Goal: Task Accomplishment & Management: Use online tool/utility

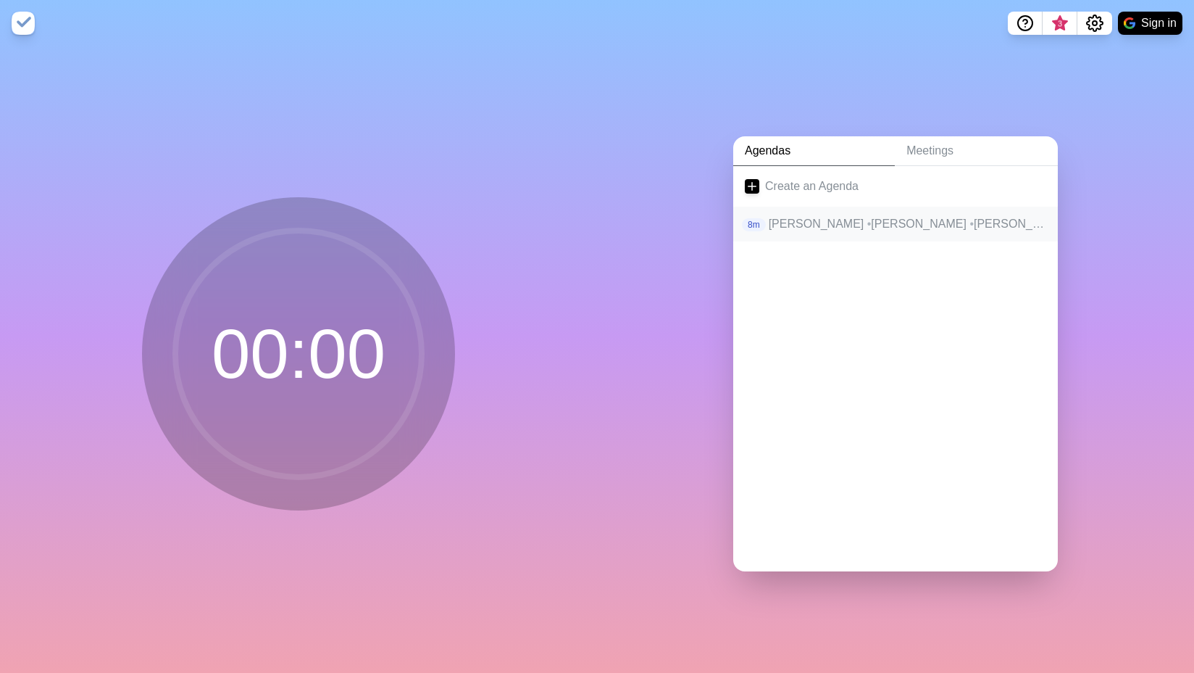
click at [1073, 218] on span "•" at bounding box center [1075, 223] width 4 height 12
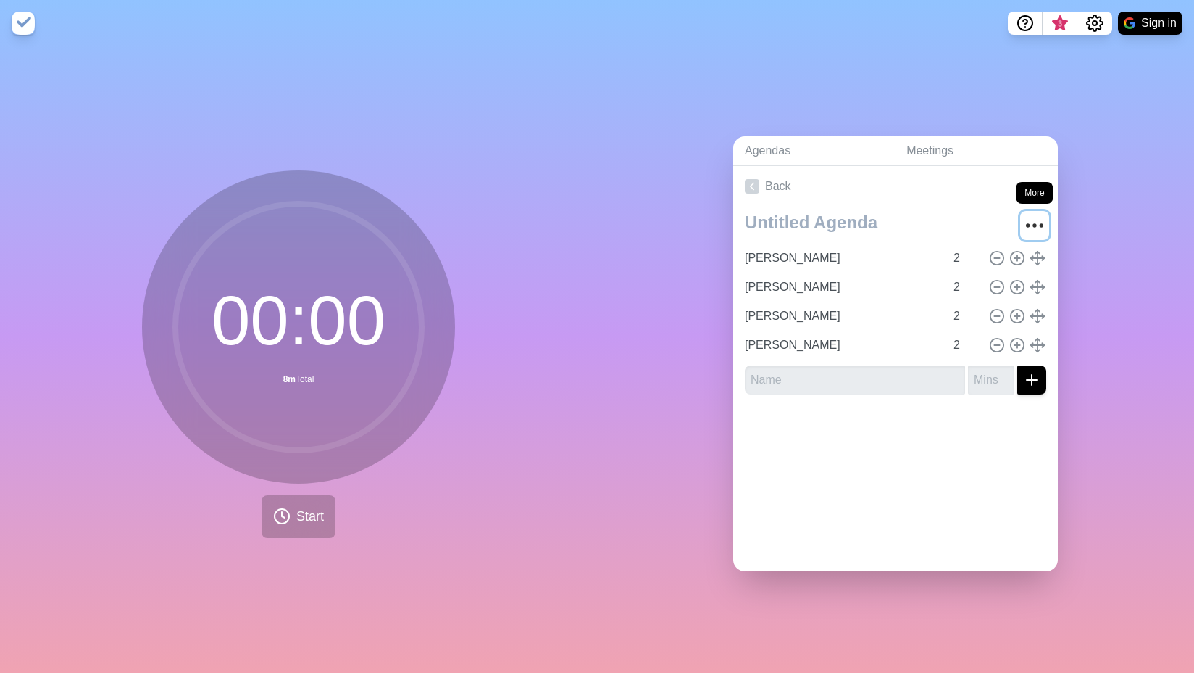
click at [1023, 218] on icon "More" at bounding box center [1034, 225] width 23 height 23
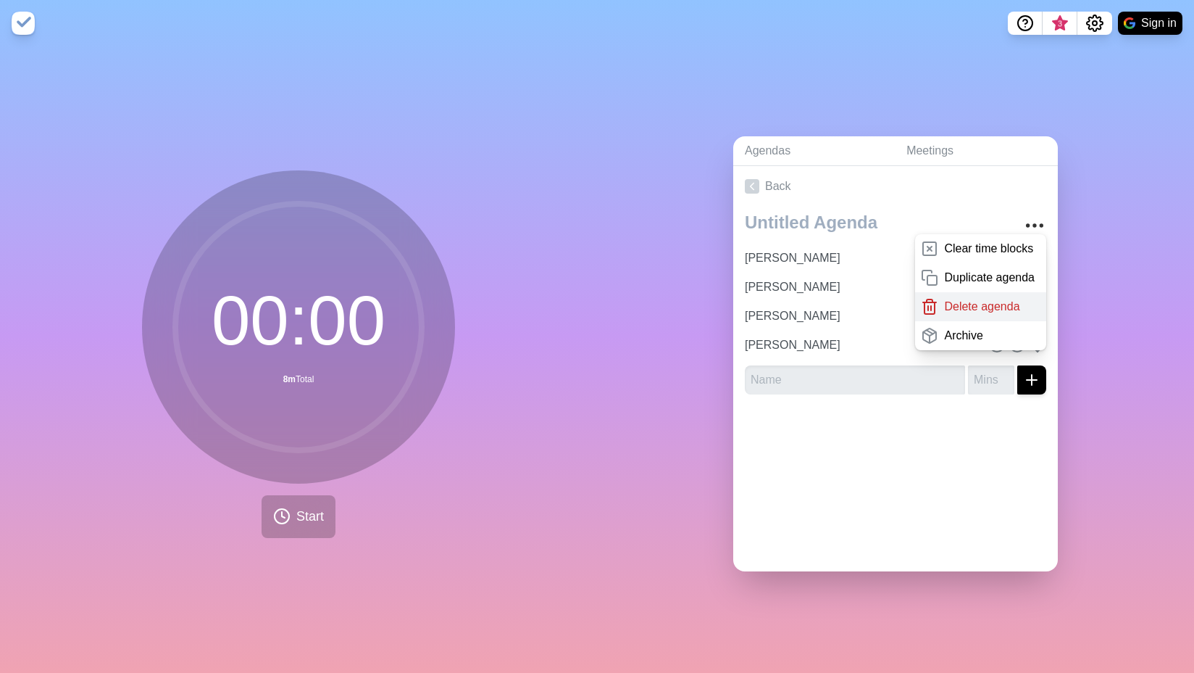
click at [980, 298] on p "Delete agenda" at bounding box center [981, 306] width 75 height 17
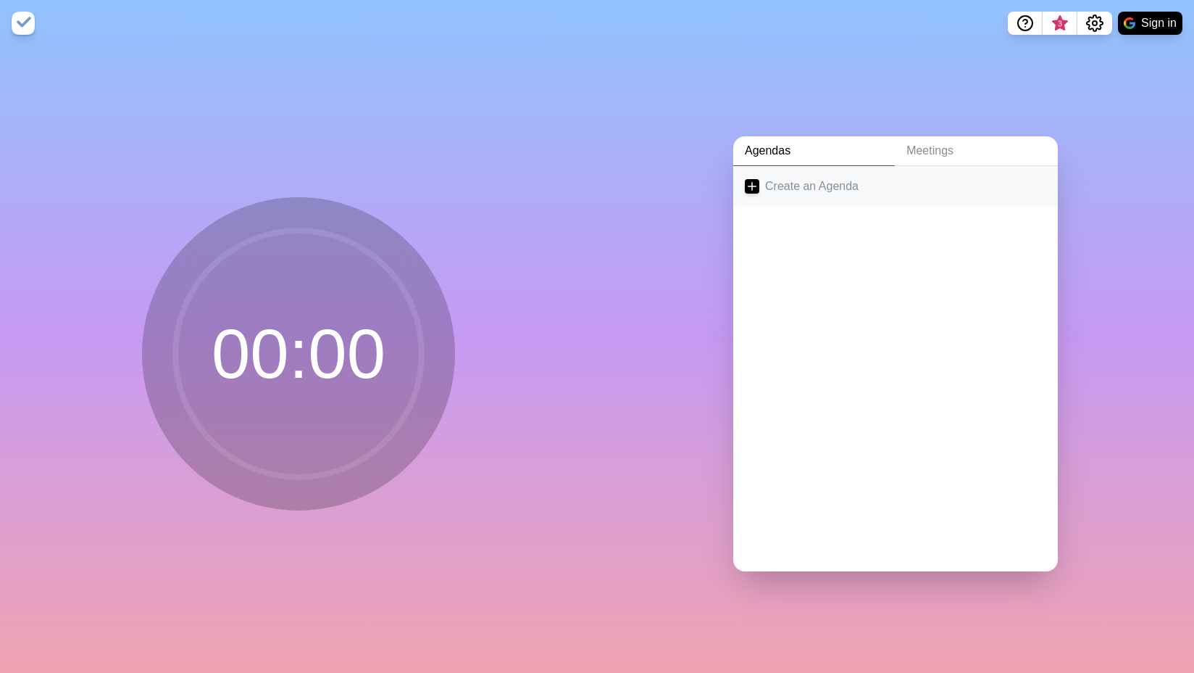
click at [812, 179] on link "Create an Agenda" at bounding box center [895, 186] width 325 height 41
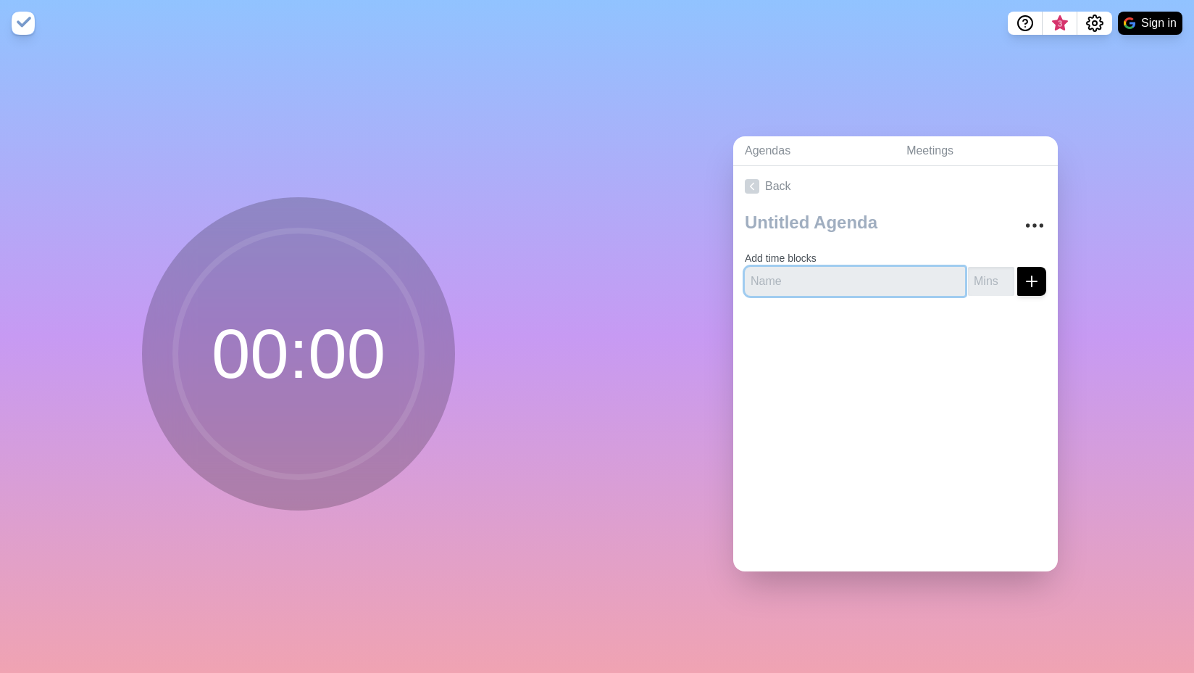
click at [806, 268] on input "text" at bounding box center [855, 281] width 220 height 29
type input "[PERSON_NAME]"
type input "2"
click button "submit" at bounding box center [1032, 281] width 29 height 29
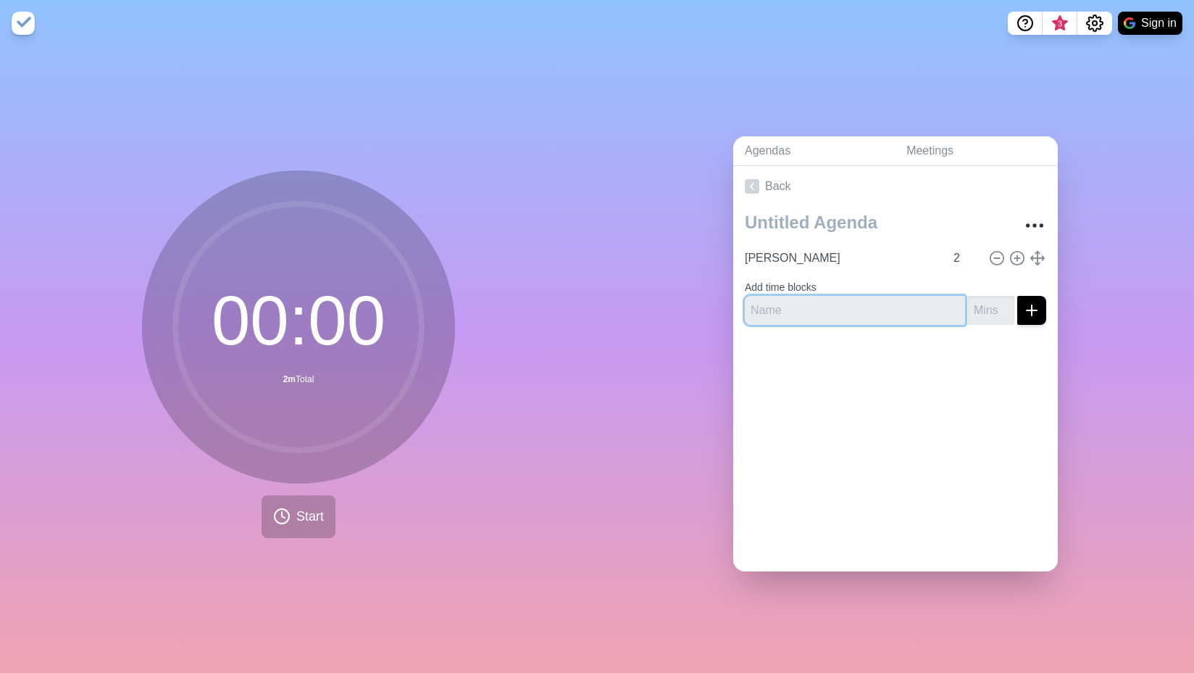
click at [809, 314] on input "text" at bounding box center [855, 310] width 220 height 29
type input "S"
type input "[PERSON_NAME]"
type input "2"
click at [1018, 296] on button "submit" at bounding box center [1032, 310] width 29 height 29
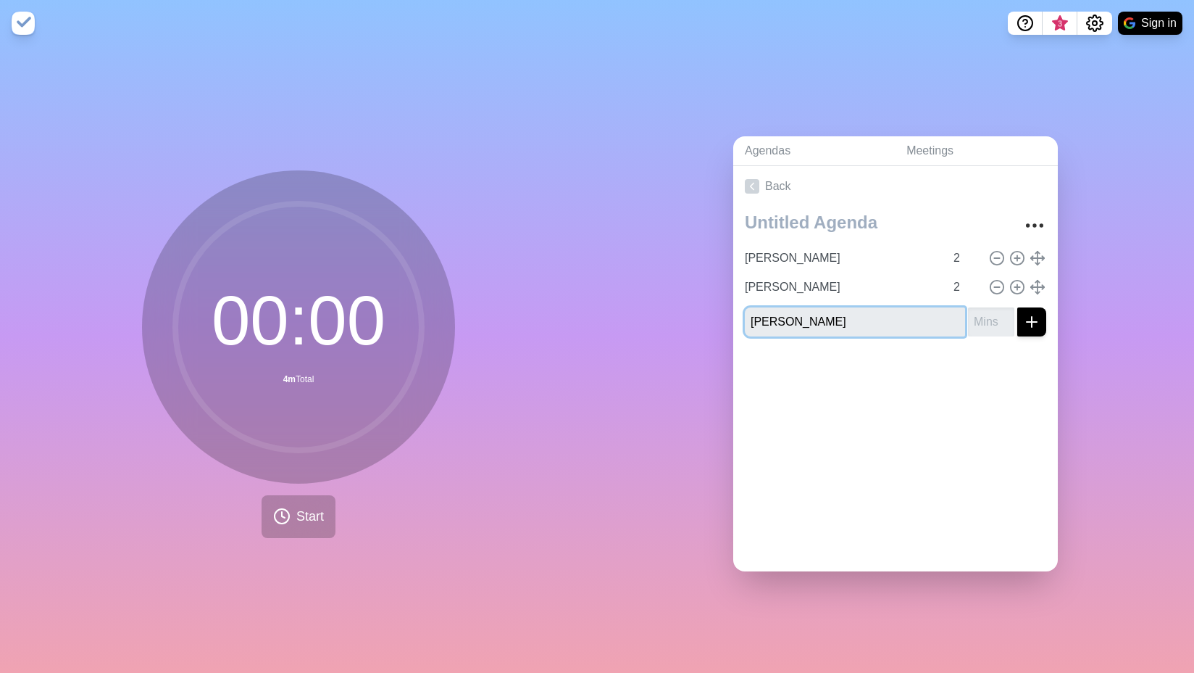
click at [1018, 307] on button "submit" at bounding box center [1032, 321] width 29 height 29
type input "[PERSON_NAME]"
type input "2"
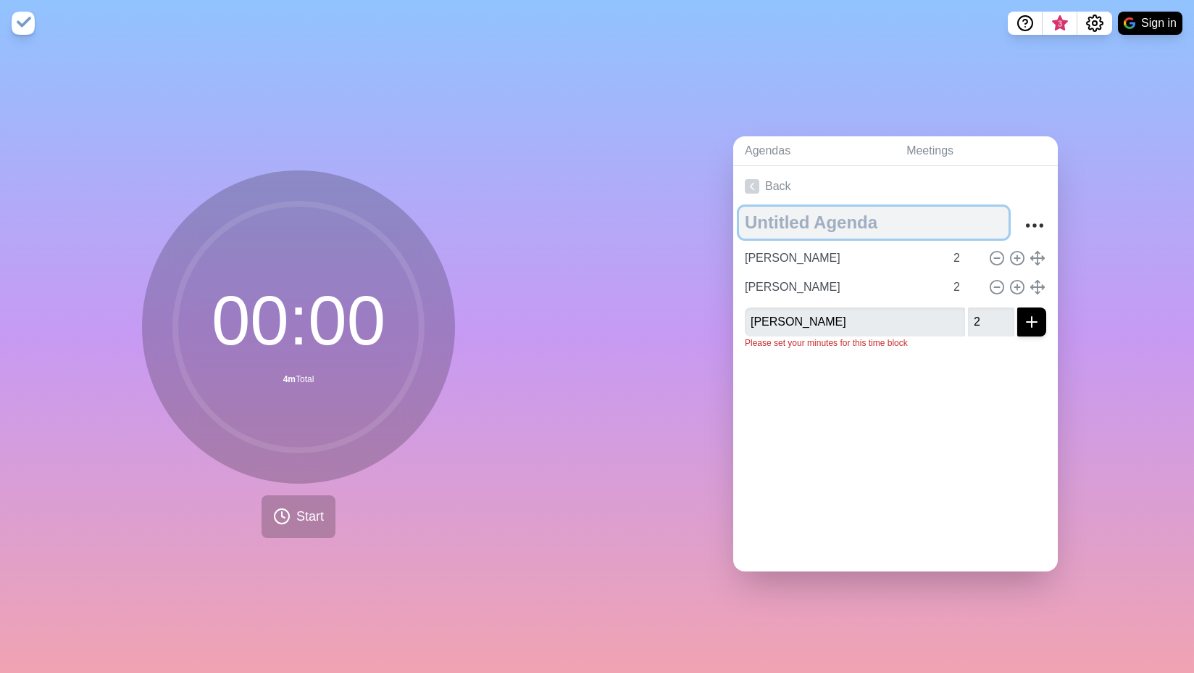
click at [747, 217] on textarea at bounding box center [874, 223] width 270 height 32
click at [739, 223] on textarea "ISD" at bounding box center [874, 223] width 270 height 32
click at [873, 215] on textarea "Weekly ISD" at bounding box center [874, 223] width 270 height 32
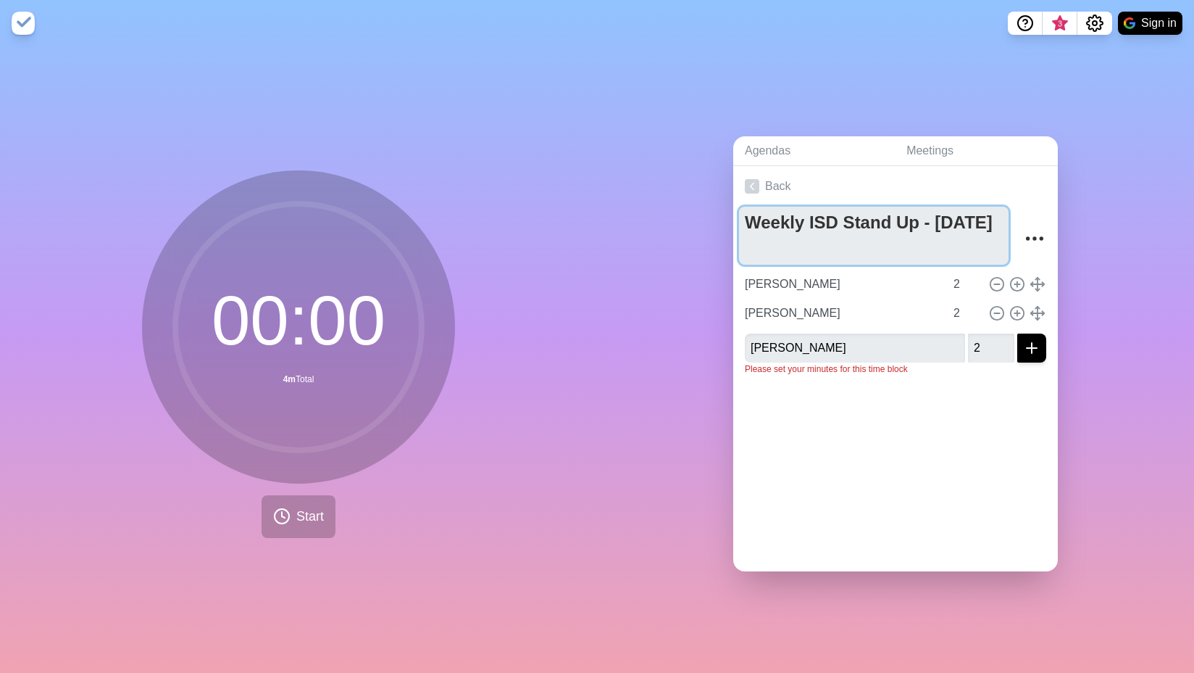
type textarea "Weekly ISD Stand Up - [DATE]"
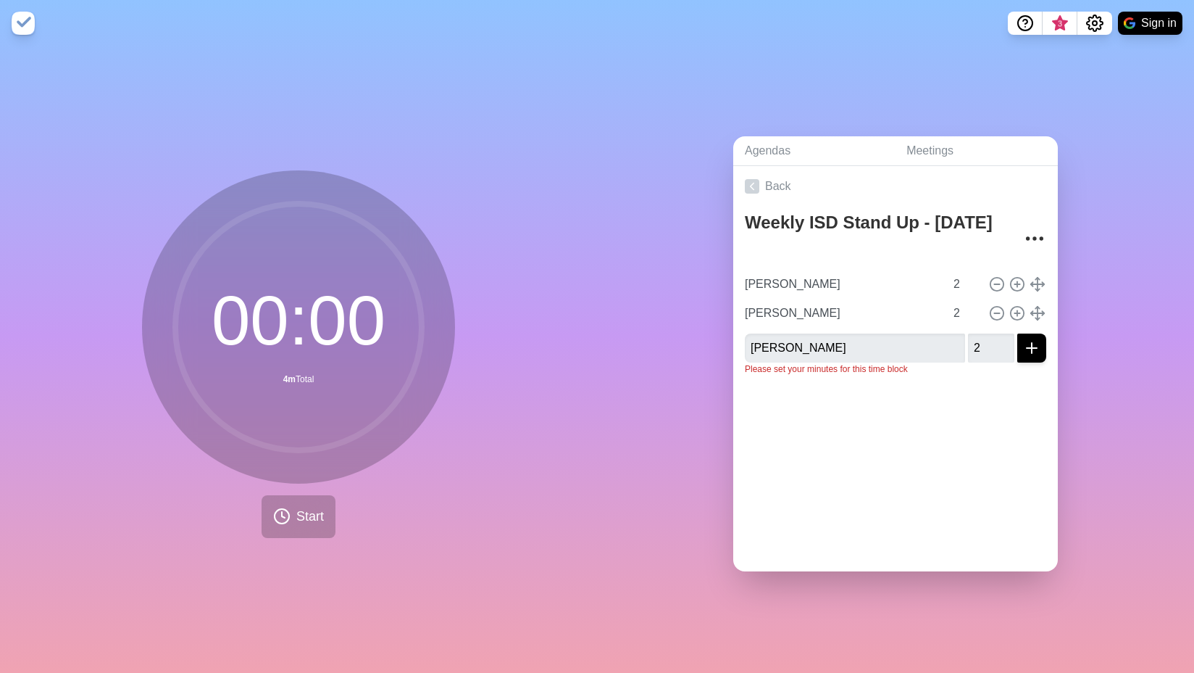
click at [957, 388] on div at bounding box center [895, 416] width 325 height 58
click at [968, 339] on input "2" at bounding box center [991, 347] width 46 height 29
click at [968, 345] on input "2" at bounding box center [991, 347] width 46 height 29
click at [1018, 333] on button "submit" at bounding box center [1032, 347] width 29 height 29
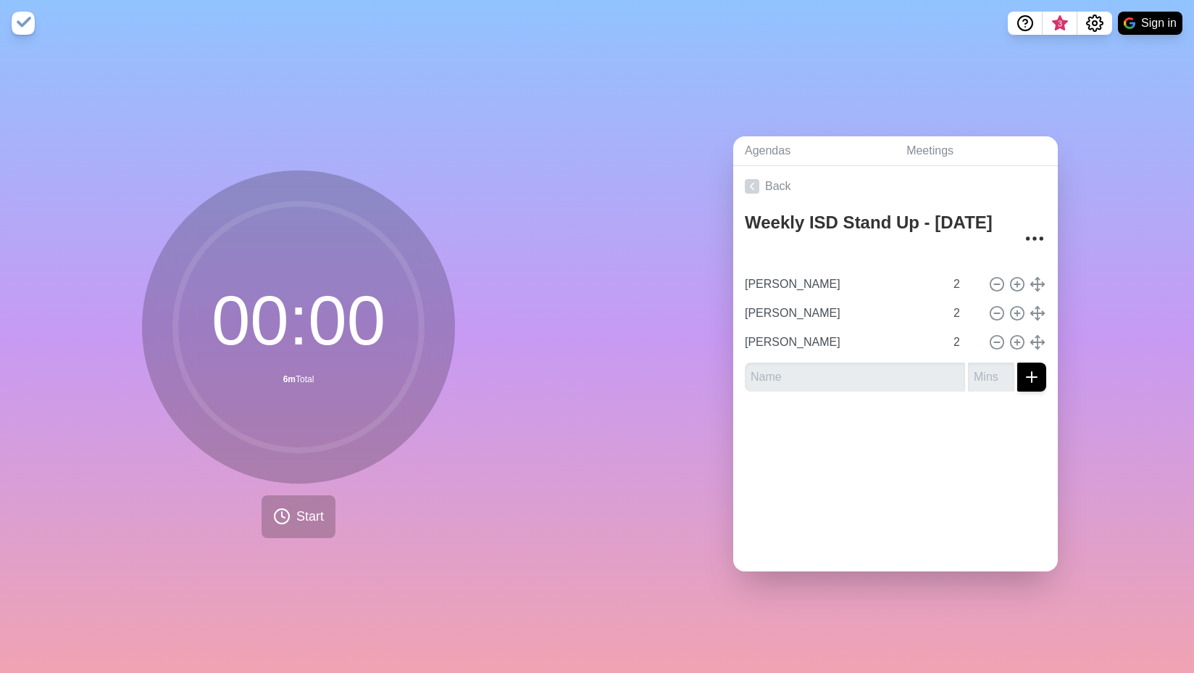
click at [949, 459] on div "Back Weekly ISD Stand Up - [DATE] [PERSON_NAME] 2 [PERSON_NAME] 2 [PERSON_NAME]…" at bounding box center [895, 368] width 325 height 405
click at [296, 516] on span "Start" at bounding box center [310, 517] width 28 height 20
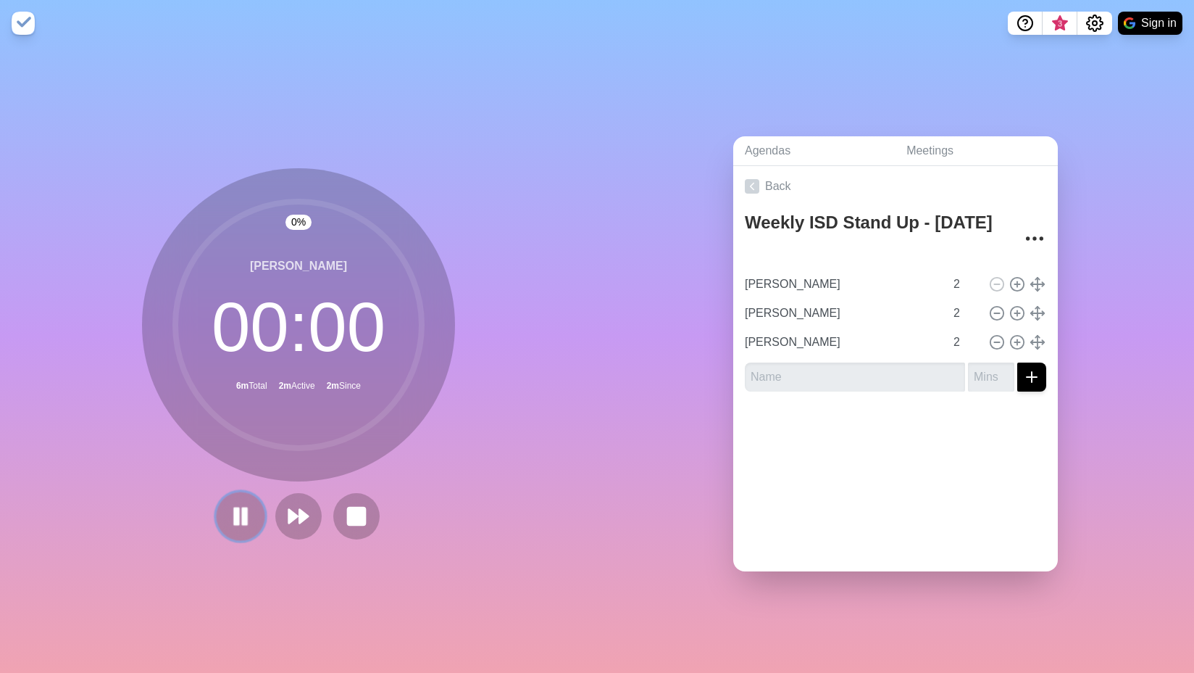
click at [243, 517] on rect at bounding box center [245, 516] width 4 height 16
click at [233, 523] on icon at bounding box center [240, 516] width 25 height 25
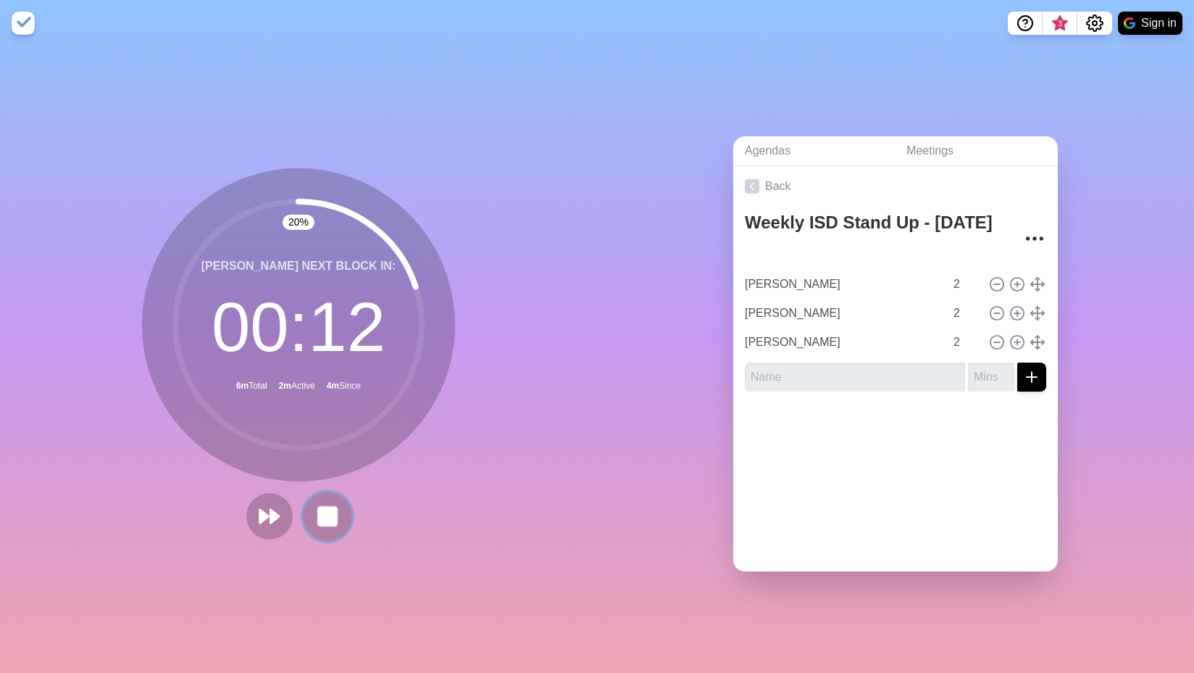
click at [318, 512] on rect at bounding box center [327, 516] width 18 height 18
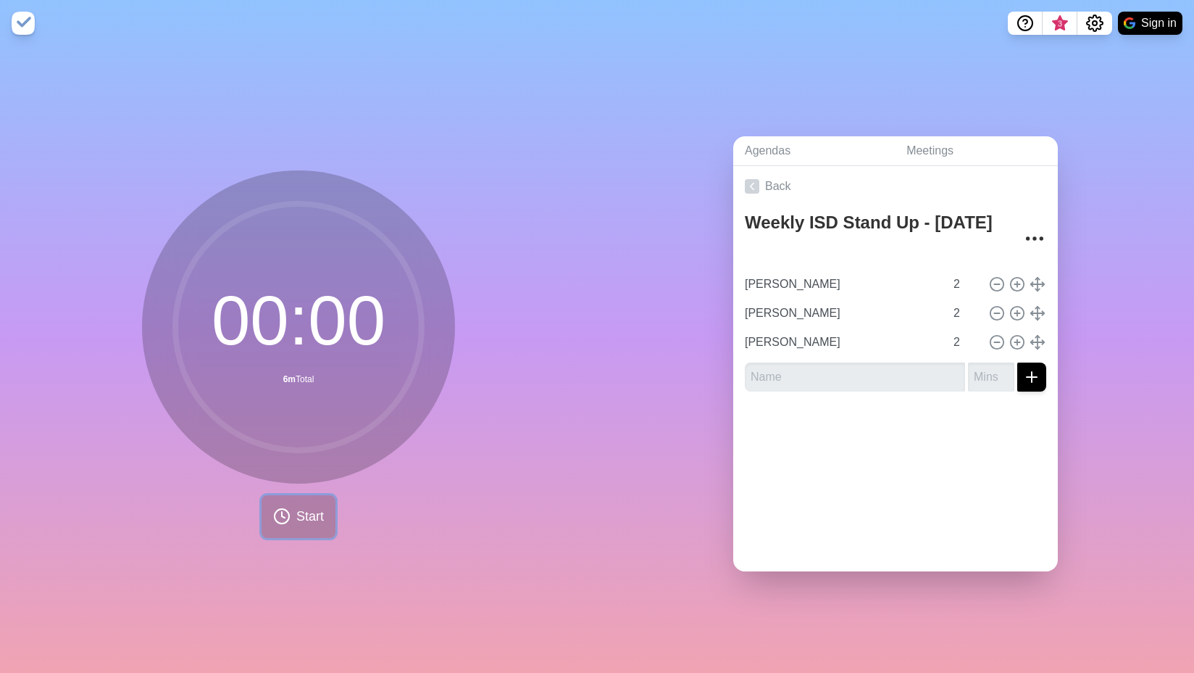
click at [305, 523] on button "Start" at bounding box center [299, 516] width 74 height 43
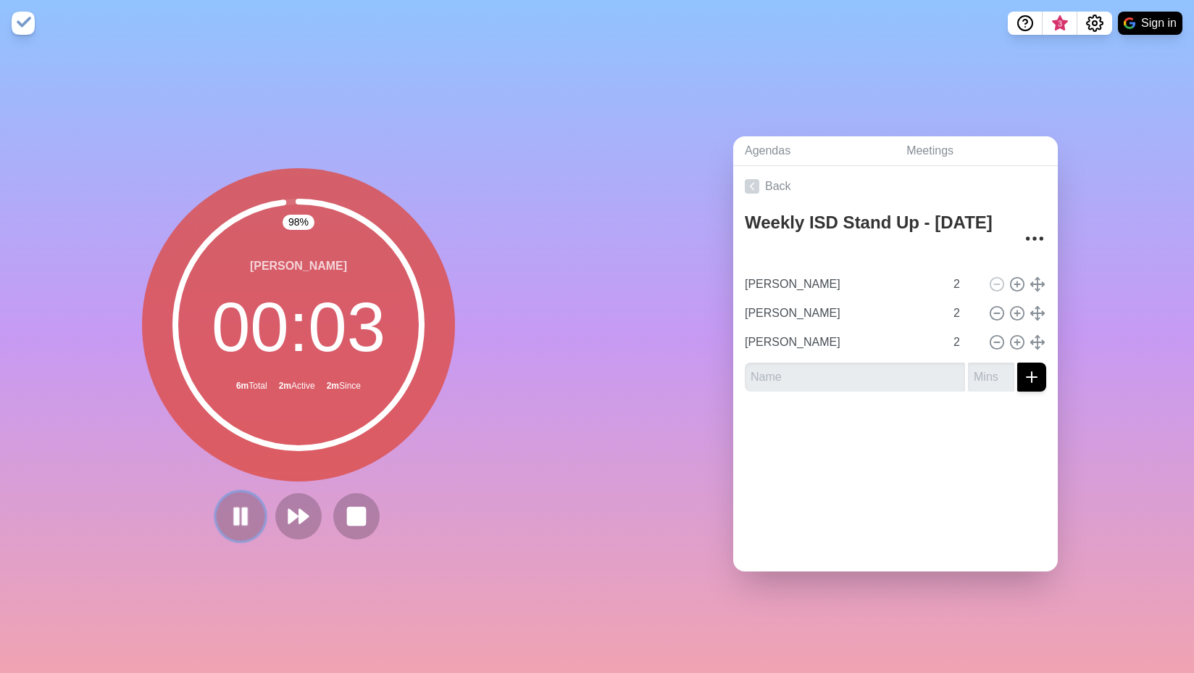
click at [235, 512] on rect at bounding box center [237, 516] width 4 height 16
